Goal: Information Seeking & Learning: Learn about a topic

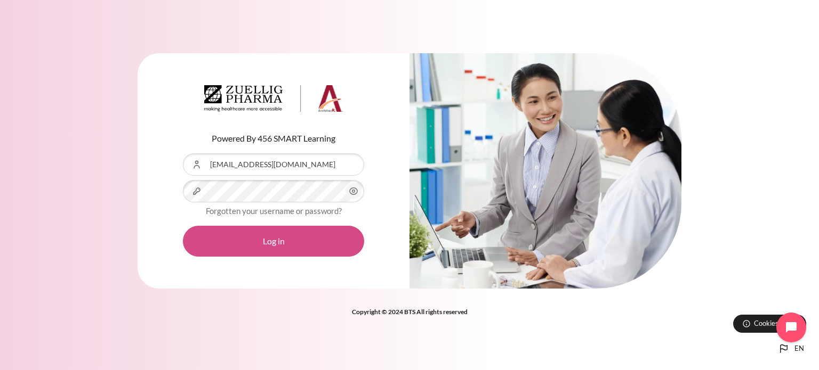
click at [261, 240] on button "Log in" at bounding box center [273, 241] width 181 height 31
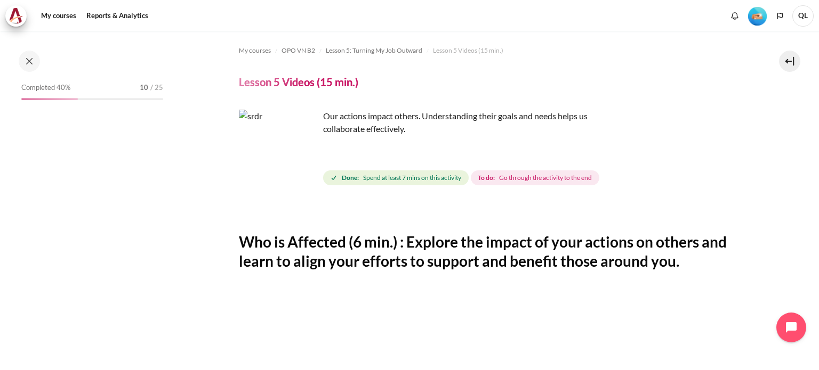
scroll to position [413, 0]
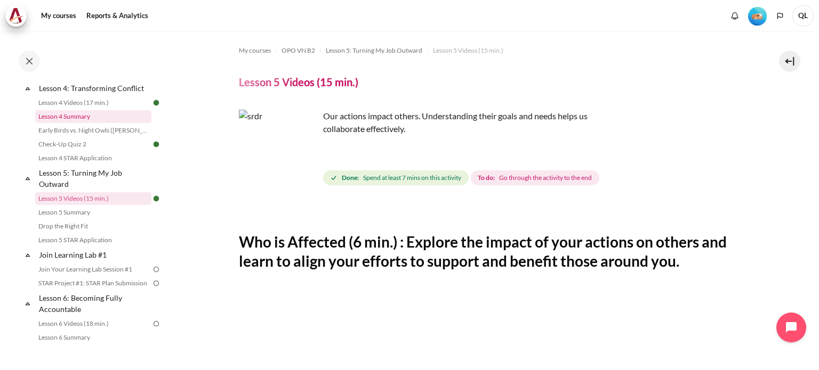
click at [83, 123] on link "Lesson 4 Summary" at bounding box center [93, 116] width 116 height 13
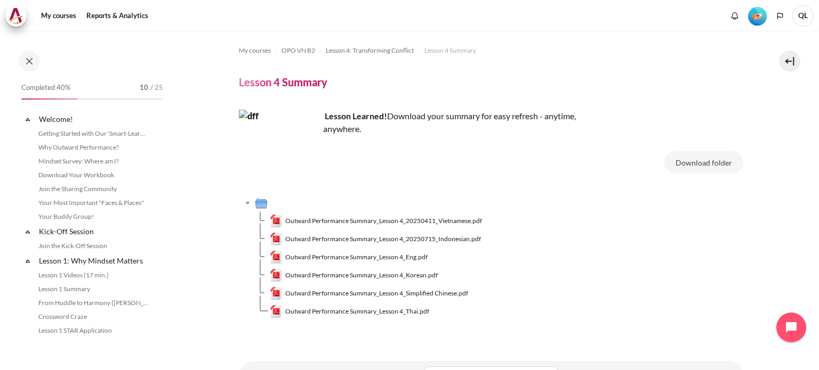
scroll to position [330, 0]
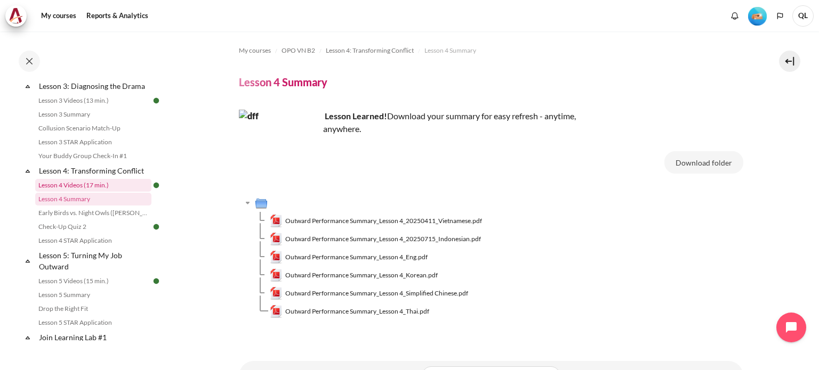
click at [87, 192] on link "Lesson 4 Videos (17 min.)" at bounding box center [93, 185] width 116 height 13
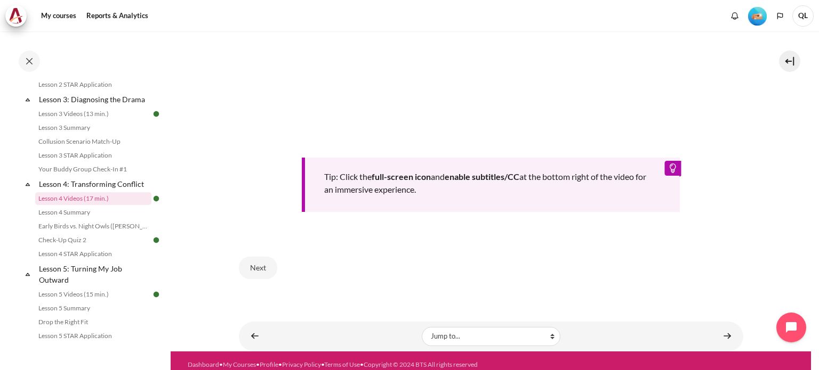
scroll to position [446, 0]
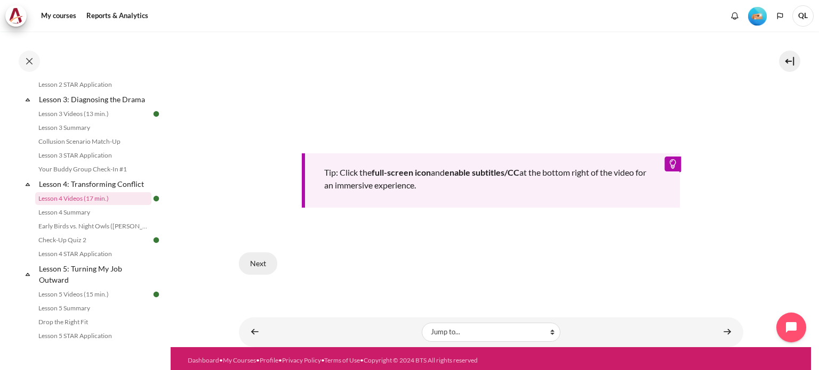
click at [254, 263] on button "Next" at bounding box center [258, 264] width 38 height 22
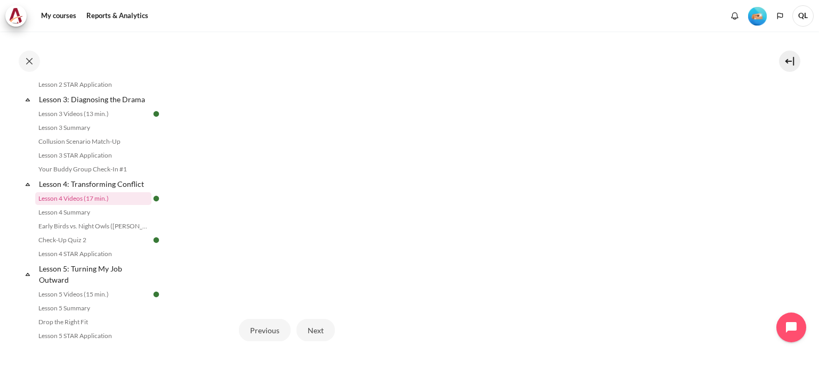
scroll to position [269, 0]
click at [314, 315] on button "Next" at bounding box center [315, 317] width 38 height 22
click at [313, 314] on button "Next" at bounding box center [315, 317] width 38 height 22
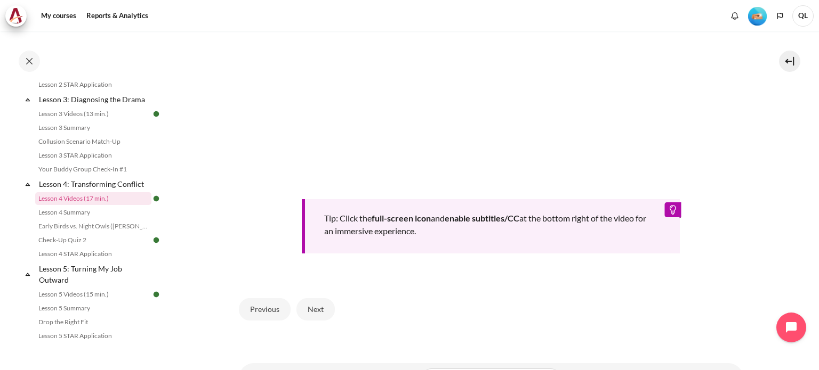
scroll to position [446, 0]
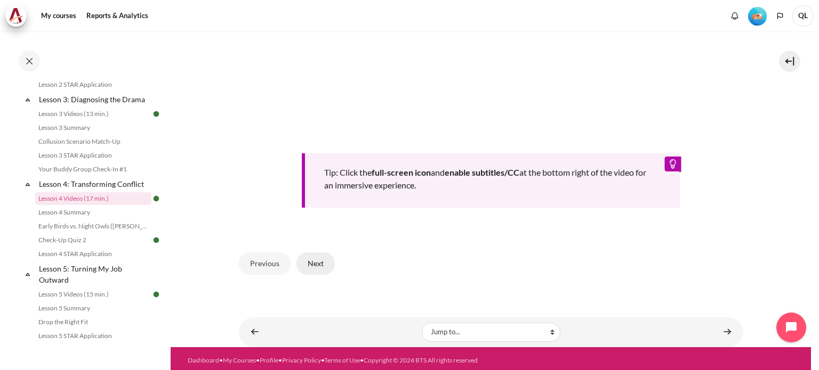
click at [309, 261] on button "Next" at bounding box center [315, 264] width 38 height 22
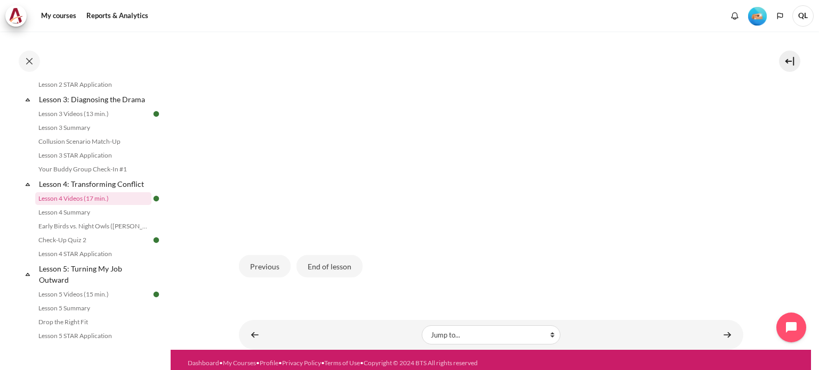
scroll to position [267, 0]
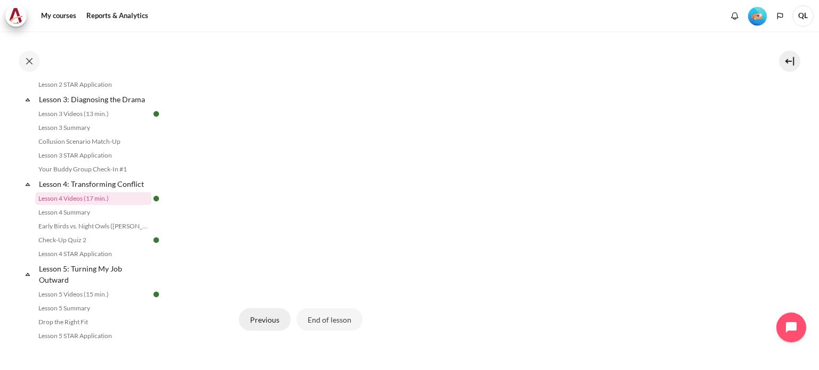
click at [276, 319] on button "Previous" at bounding box center [265, 320] width 52 height 22
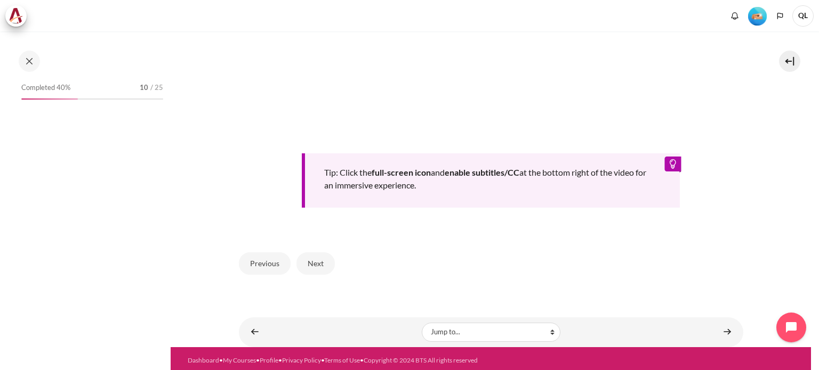
scroll to position [317, 0]
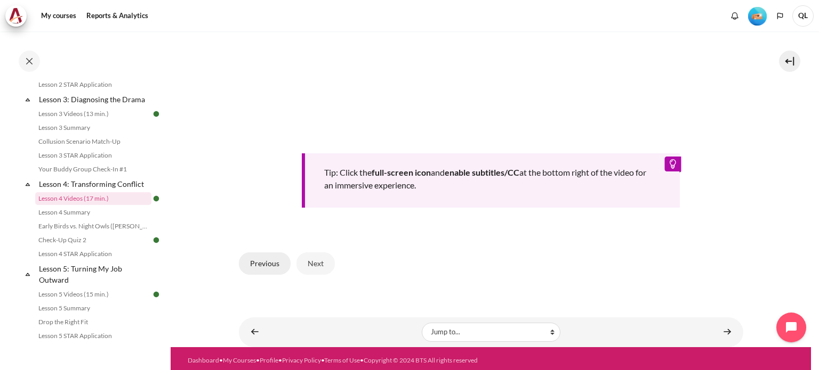
click at [241, 255] on button "Previous" at bounding box center [265, 264] width 52 height 22
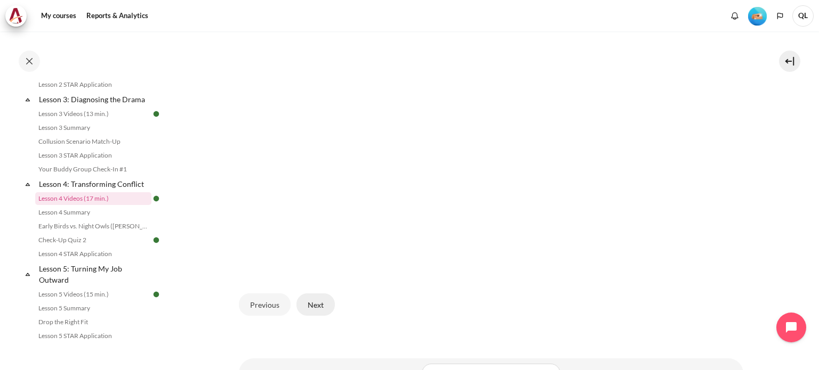
scroll to position [322, 0]
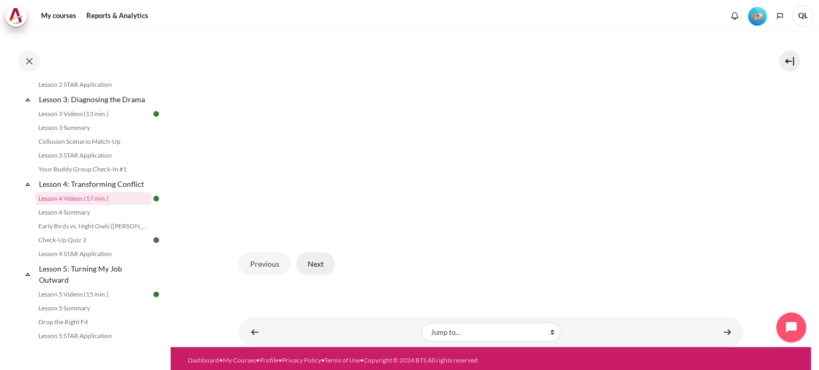
click at [317, 267] on button "Next" at bounding box center [315, 264] width 38 height 22
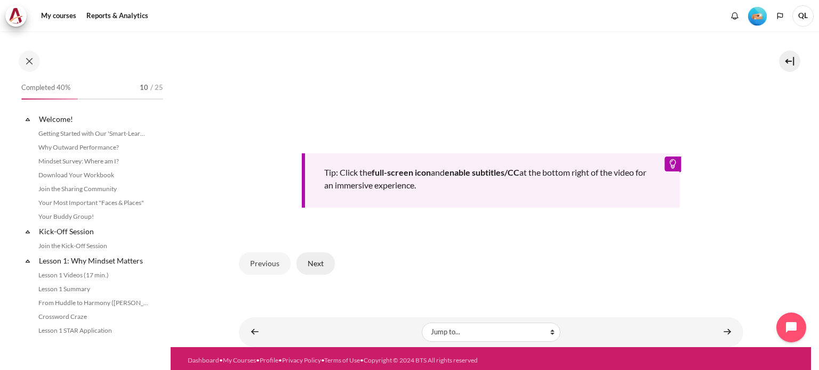
scroll to position [317, 0]
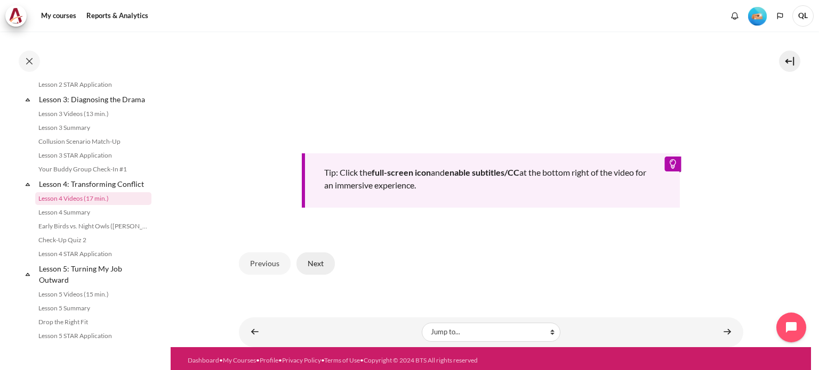
click at [322, 258] on button "Next" at bounding box center [315, 264] width 38 height 22
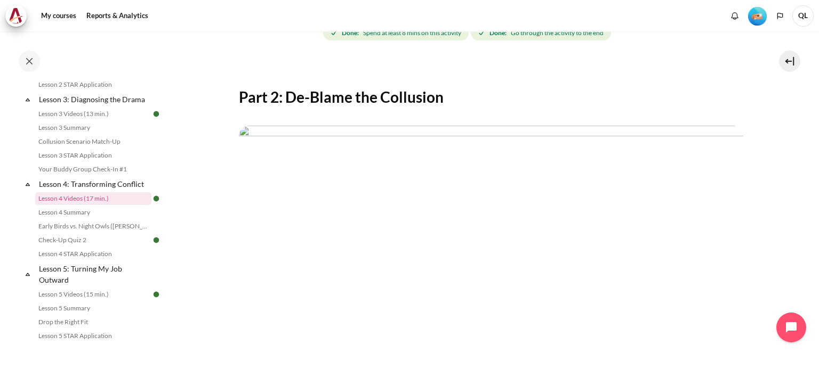
scroll to position [216, 0]
